Goal: Task Accomplishment & Management: Manage account settings

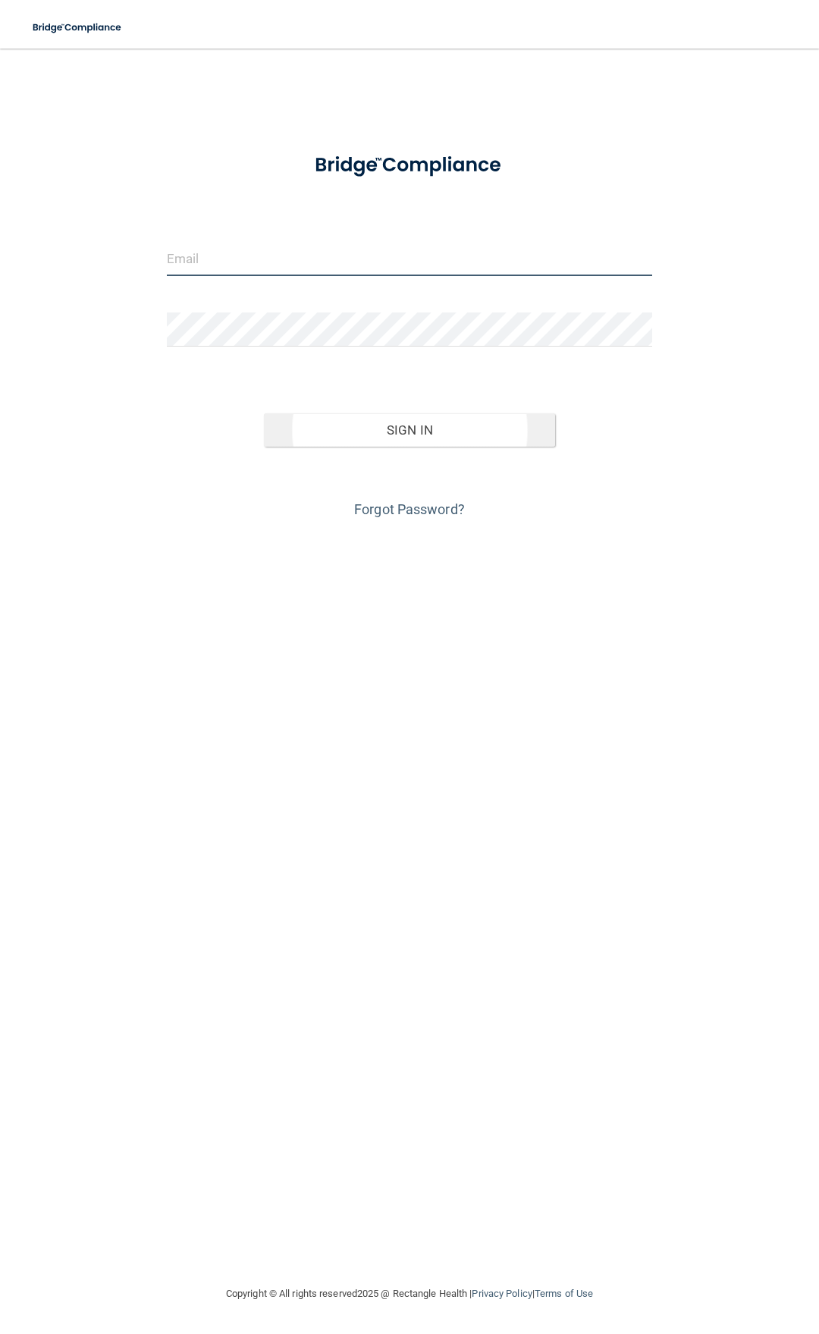
type input "[EMAIL_ADDRESS][DOMAIN_NAME]"
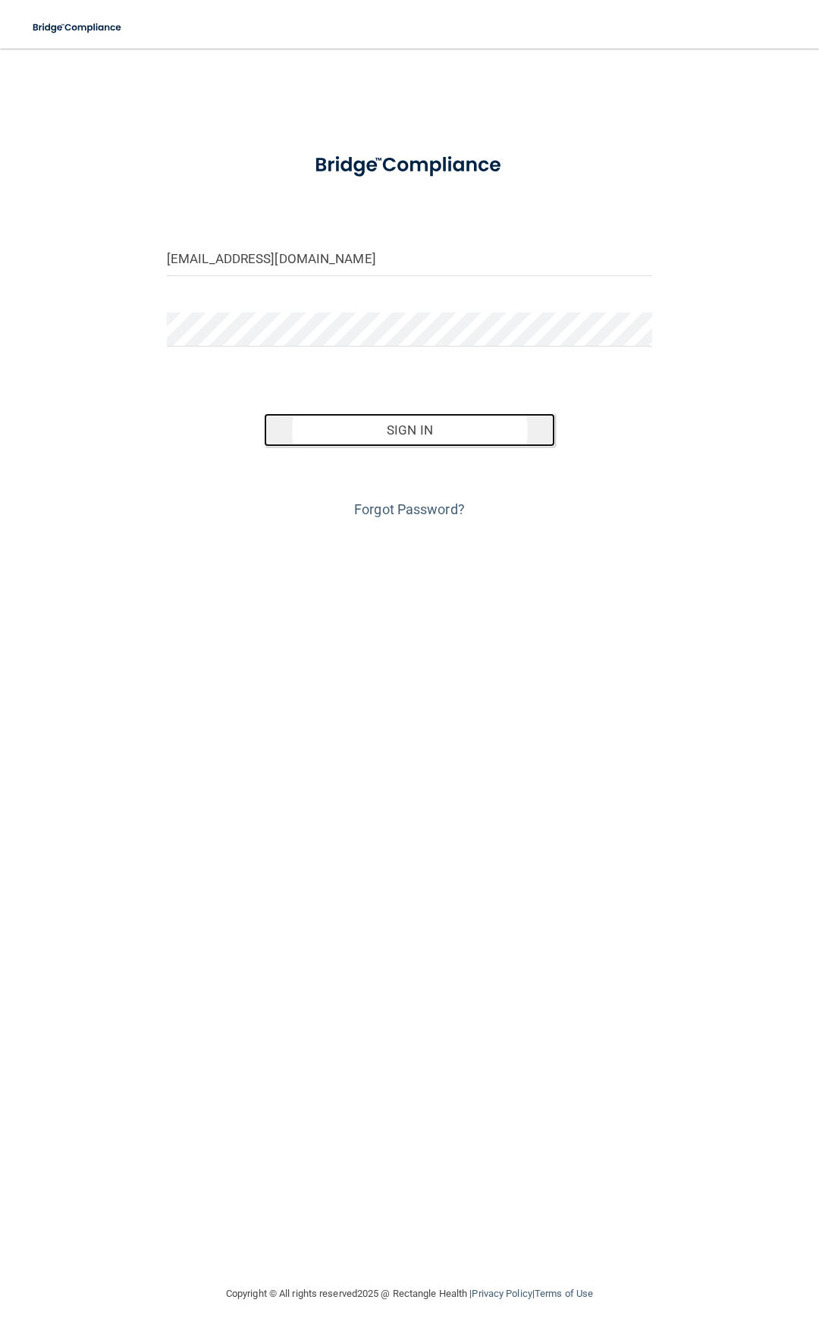
click at [403, 425] on button "Sign In" at bounding box center [409, 429] width 291 height 33
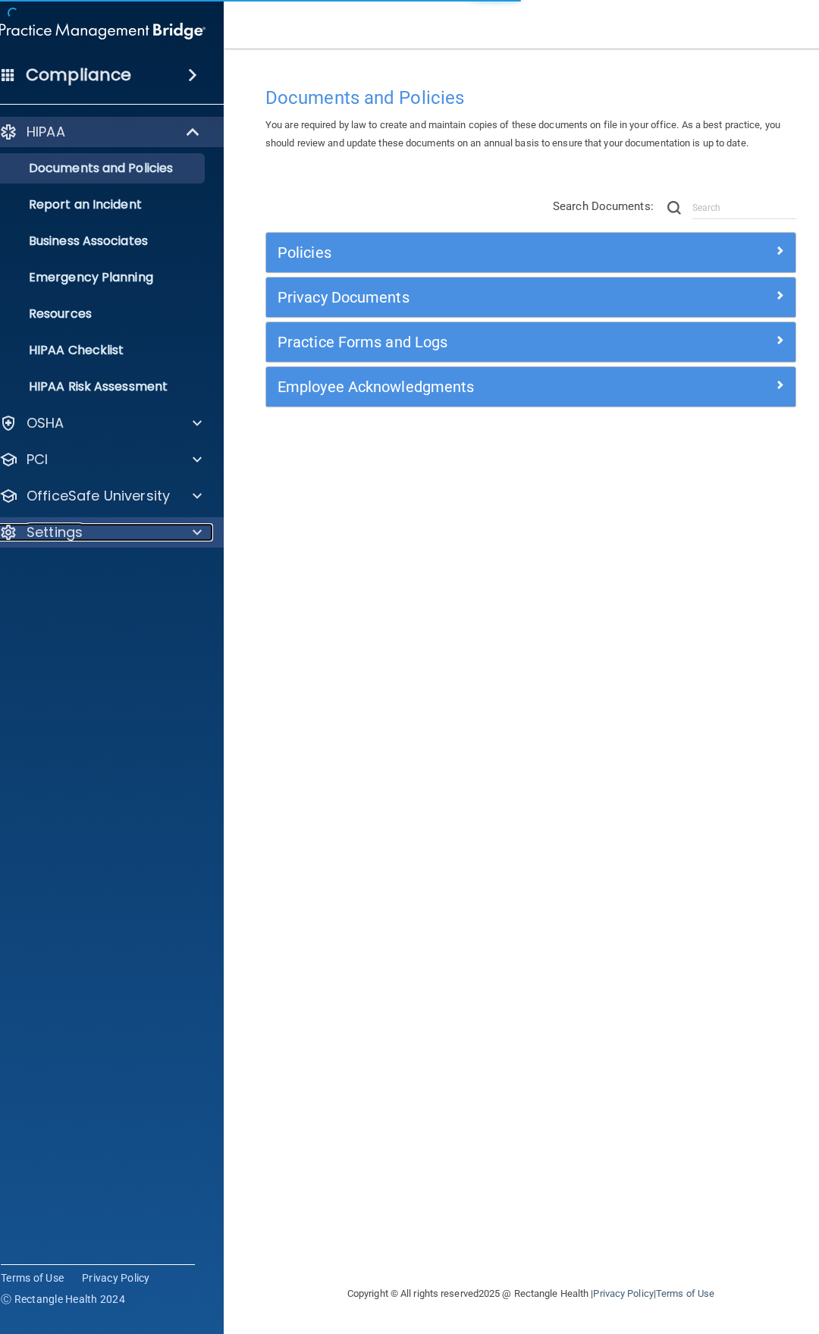
click at [132, 538] on div "Settings" at bounding box center [82, 532] width 188 height 18
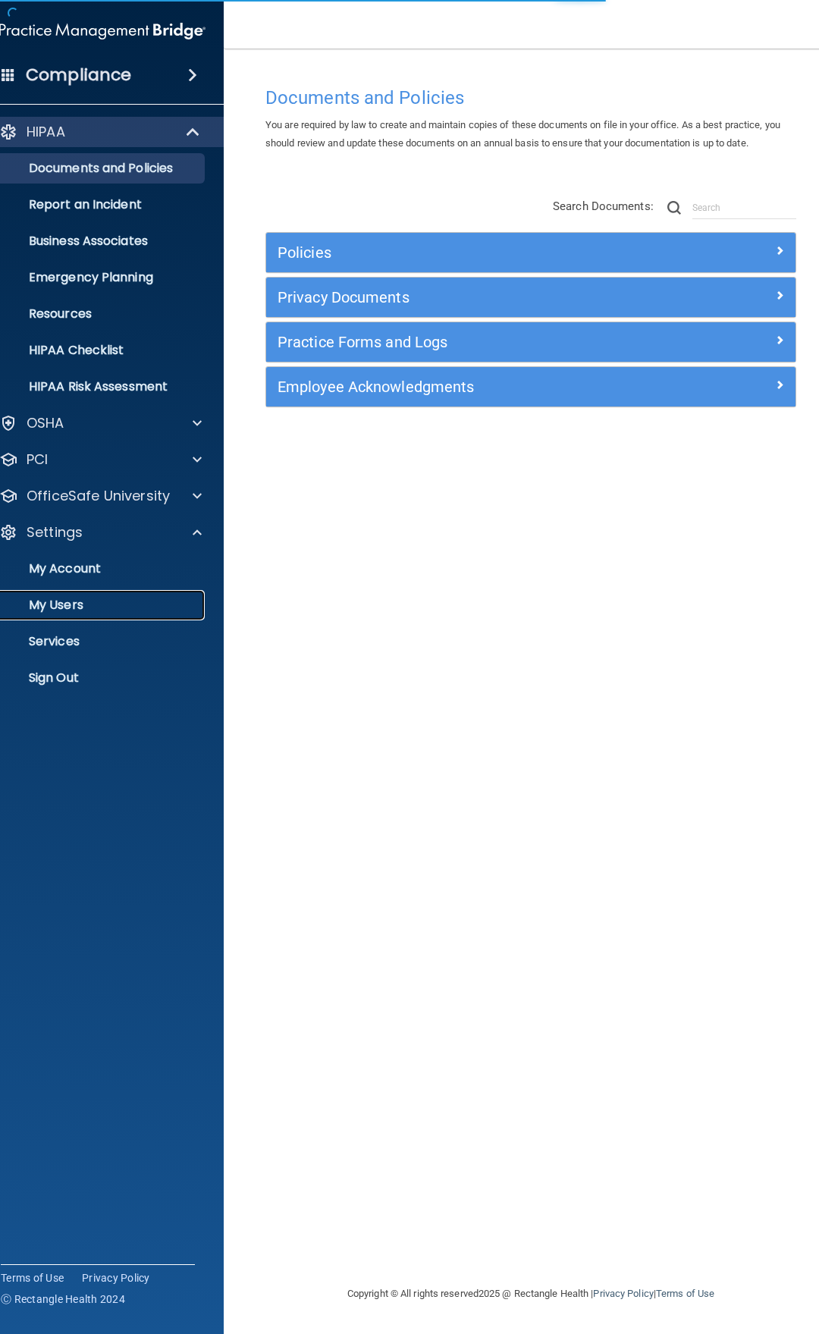
click at [83, 607] on p "My Users" at bounding box center [94, 605] width 207 height 15
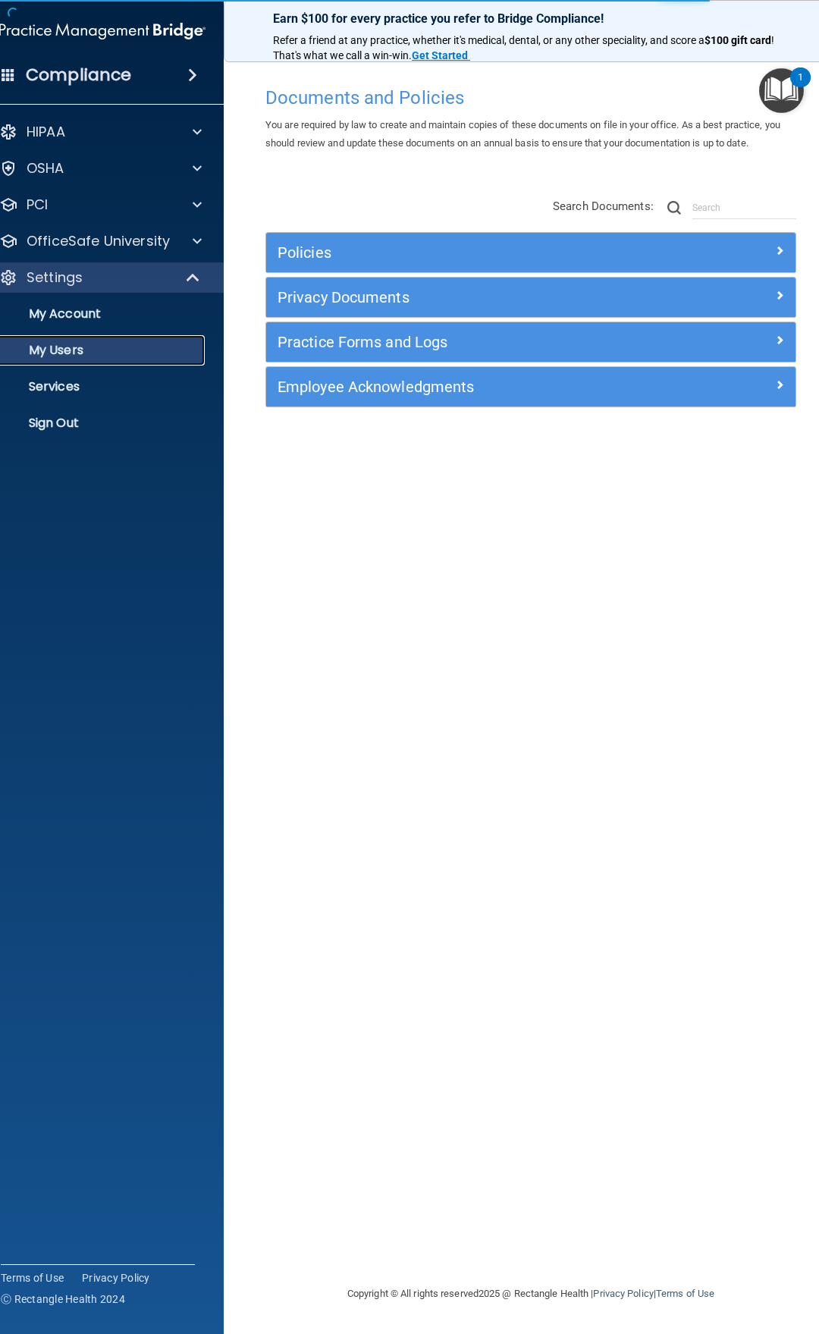
select select "20"
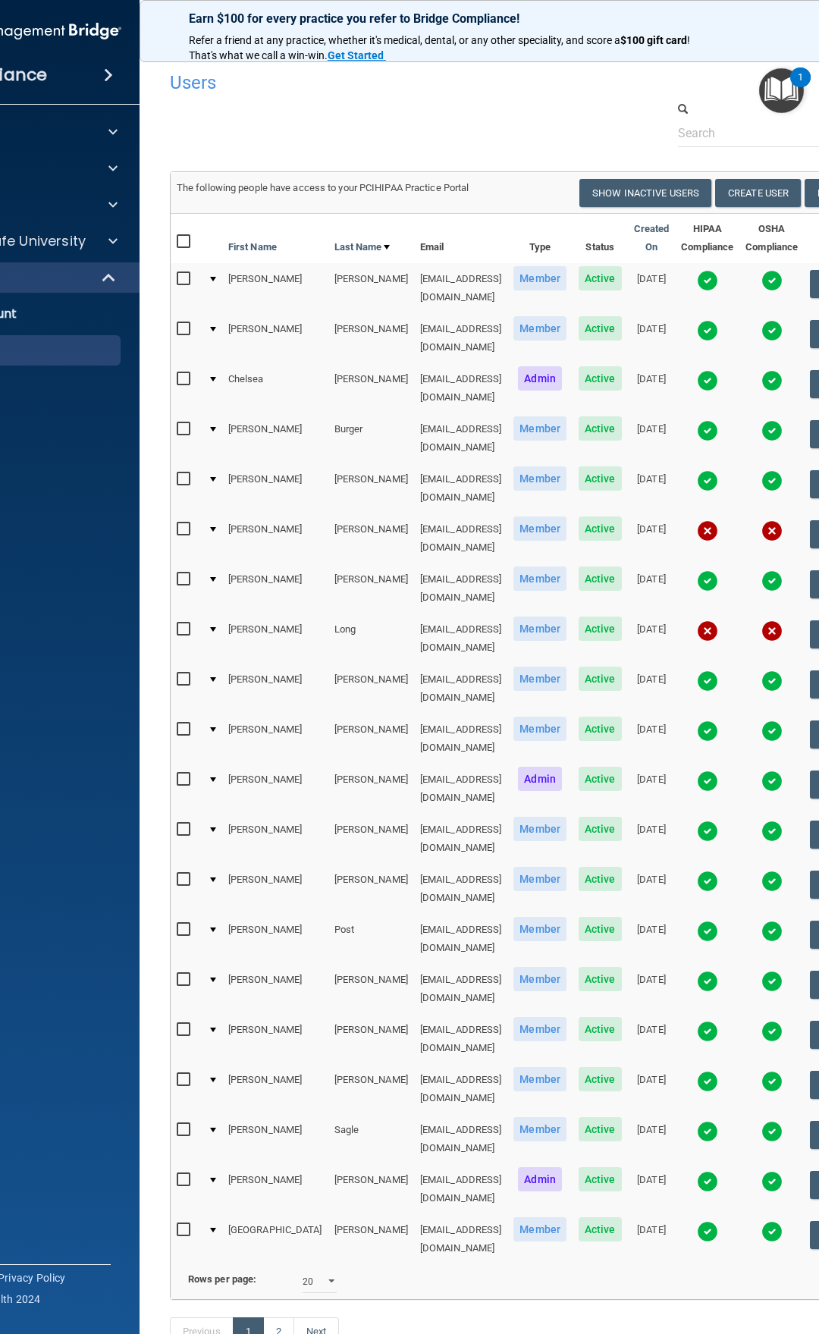
click at [697, 770] on img at bounding box center [707, 780] width 21 height 21
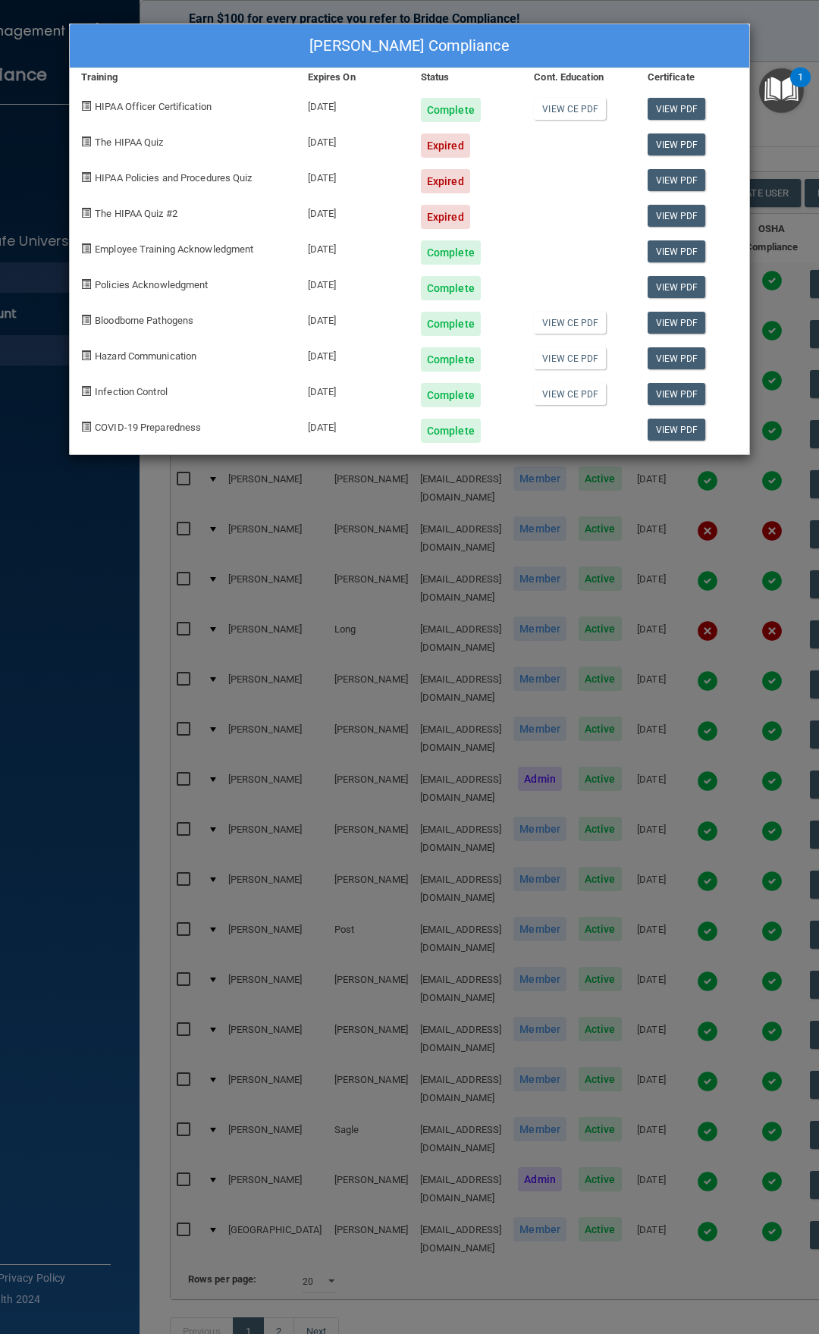
click at [799, 36] on div "[PERSON_NAME] Compliance Training Expires On Status Cont. Education Certificate…" at bounding box center [409, 667] width 819 height 1334
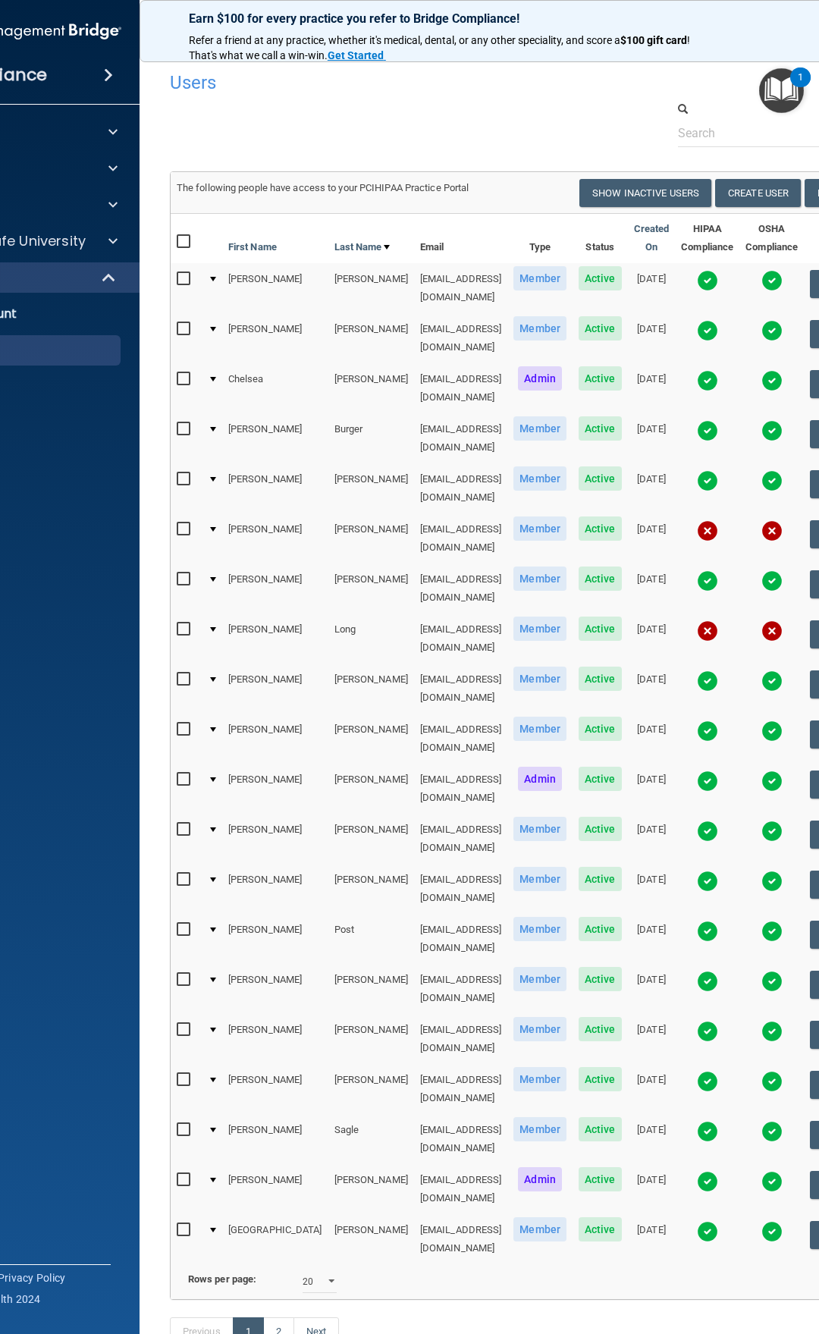
scroll to position [0, 5]
